Goal: Transaction & Acquisition: Obtain resource

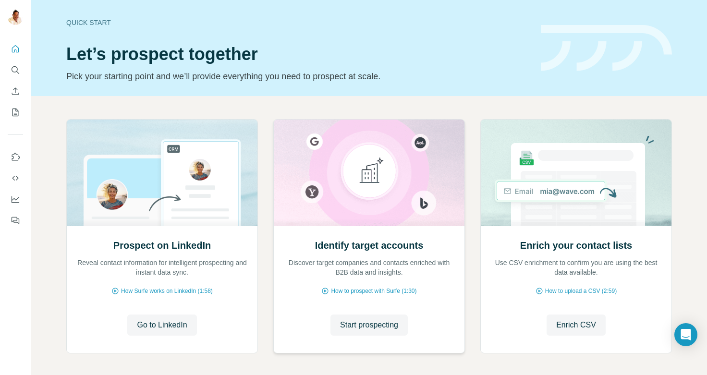
scroll to position [40, 0]
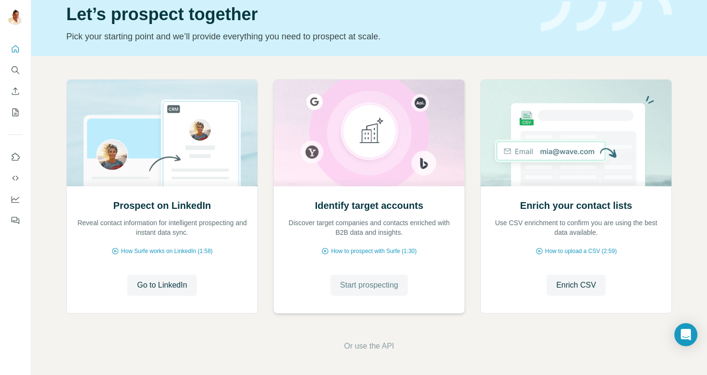
click at [368, 283] on span "Start prospecting" at bounding box center [369, 286] width 58 height 12
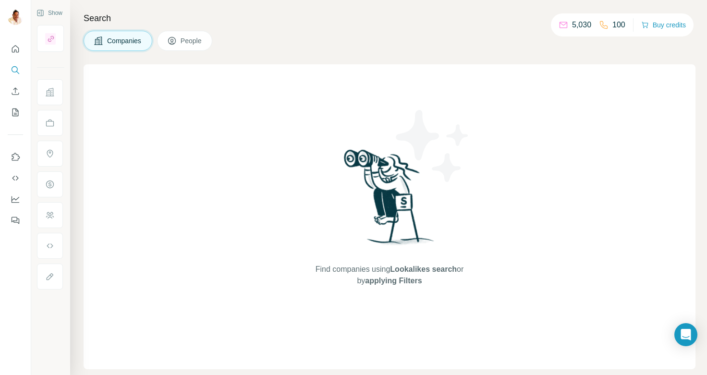
click at [181, 42] on button "People" at bounding box center [185, 41] width 56 height 20
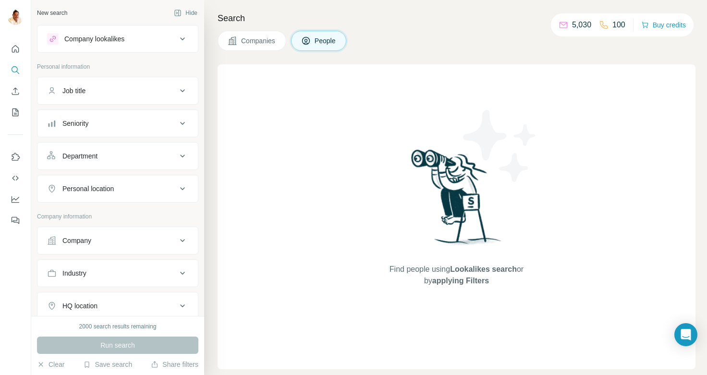
click at [267, 43] on span "Companies" at bounding box center [258, 41] width 35 height 10
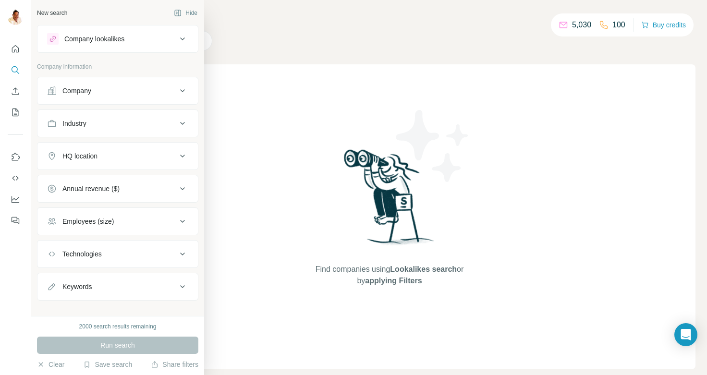
click at [185, 85] on icon at bounding box center [183, 91] width 12 height 12
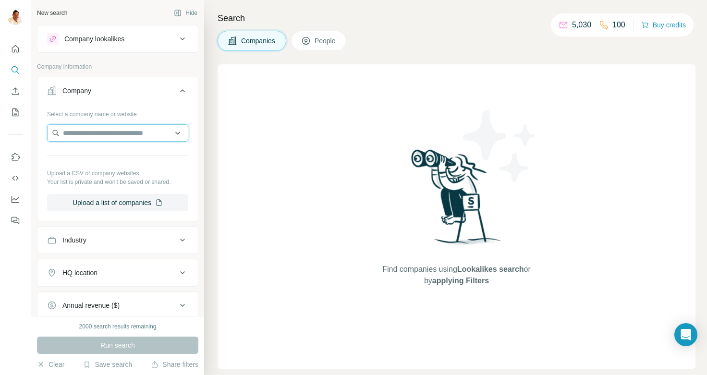
click at [69, 134] on input "text" at bounding box center [117, 132] width 141 height 17
paste input "**********"
drag, startPoint x: 153, startPoint y: 133, endPoint x: 118, endPoint y: 135, distance: 35.1
click at [118, 135] on input "**********" at bounding box center [117, 132] width 141 height 17
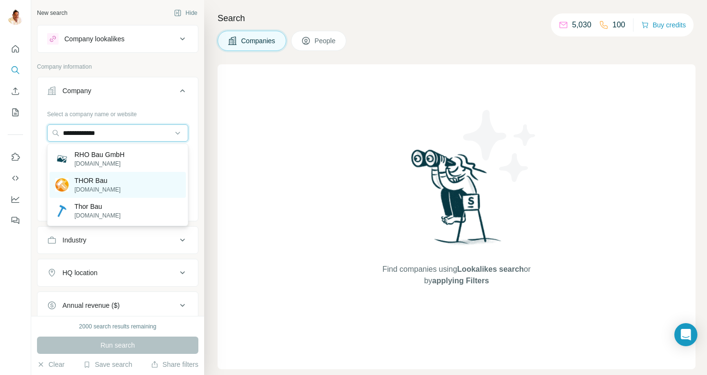
type input "**********"
click at [95, 188] on p "[DOMAIN_NAME]" at bounding box center [97, 189] width 46 height 9
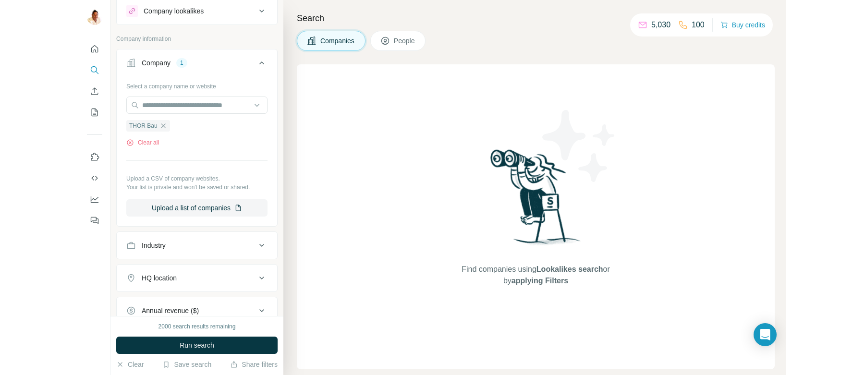
scroll to position [33, 0]
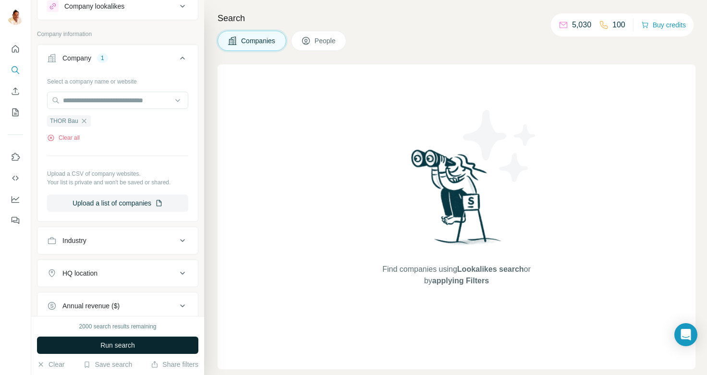
click at [122, 347] on span "Run search" at bounding box center [117, 346] width 35 height 10
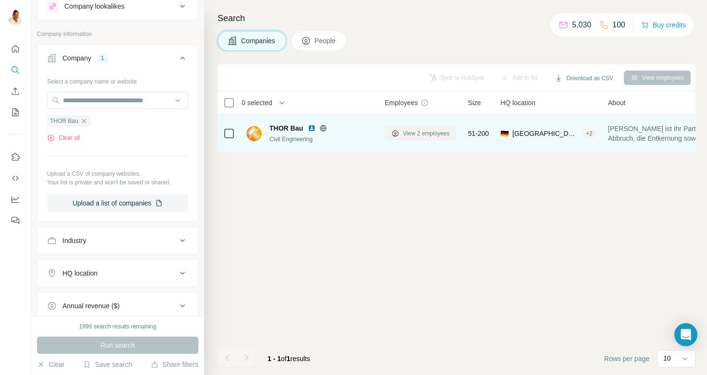
click at [417, 133] on span "View 2 employees" at bounding box center [426, 133] width 47 height 9
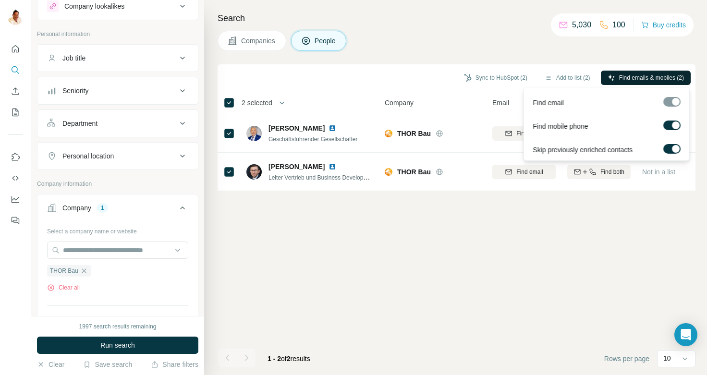
click at [633, 75] on span "Find emails & mobiles (2)" at bounding box center [651, 77] width 65 height 9
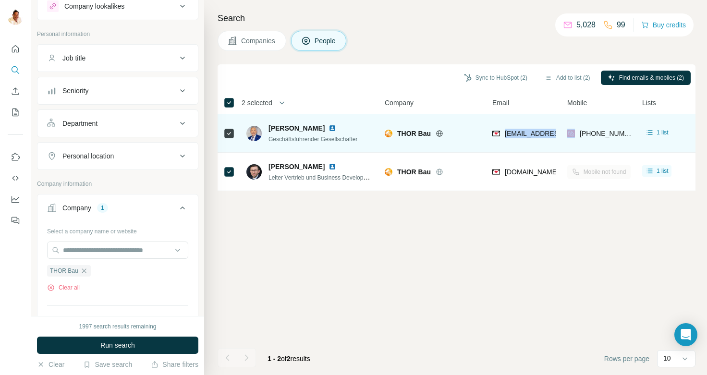
drag, startPoint x: 505, startPoint y: 133, endPoint x: 562, endPoint y: 132, distance: 57.2
click at [0, 0] on tr "[PERSON_NAME] Geschäftsführender Gesellschafter [PERSON_NAME] [EMAIL_ADDRESS][D…" at bounding box center [0, 0] width 0 height 0
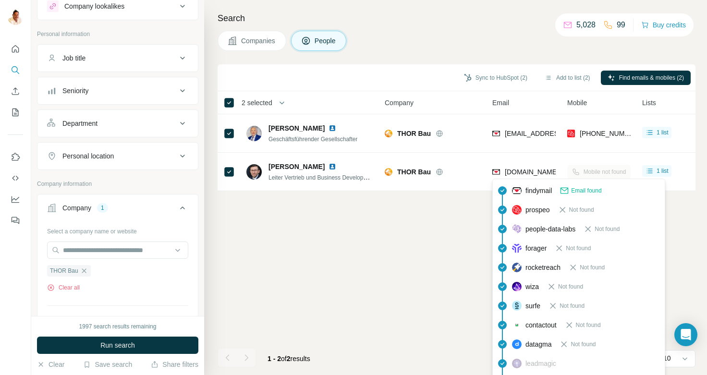
click at [513, 218] on div "prospeo Not found" at bounding box center [579, 209] width 168 height 19
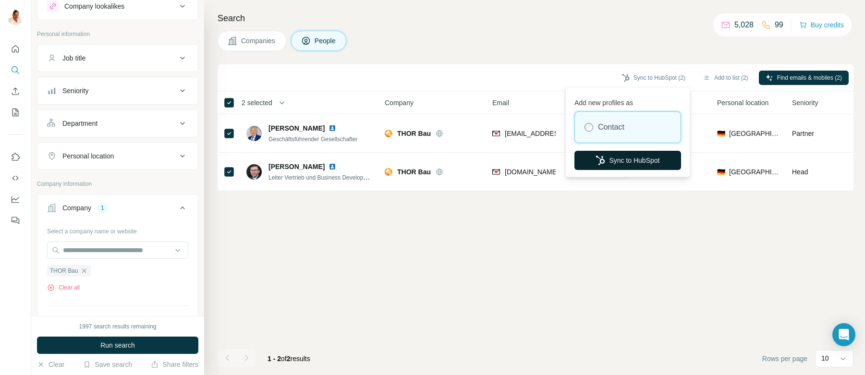
click at [615, 160] on button "Sync to HubSpot" at bounding box center [627, 160] width 107 height 19
